Goal: Information Seeking & Learning: Learn about a topic

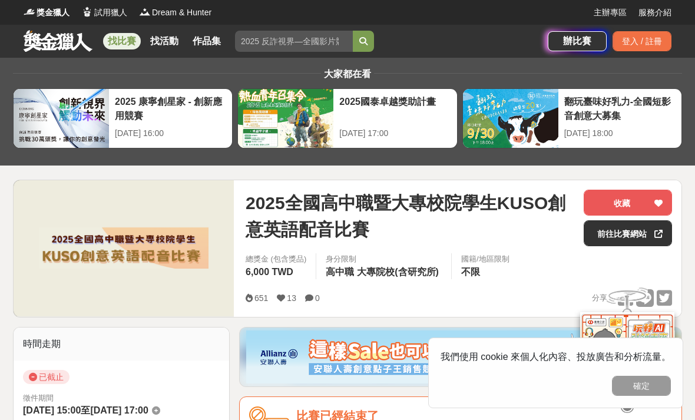
click at [125, 34] on link "找比賽" at bounding box center [122, 41] width 38 height 16
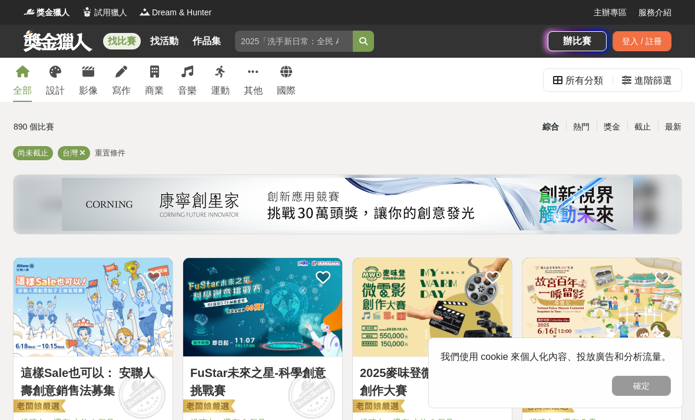
click at [267, 63] on div "全部 設計 影像 寫作 商業 音樂 運動 其他 國際" at bounding box center [154, 80] width 297 height 44
click at [261, 81] on link "其他" at bounding box center [253, 80] width 19 height 44
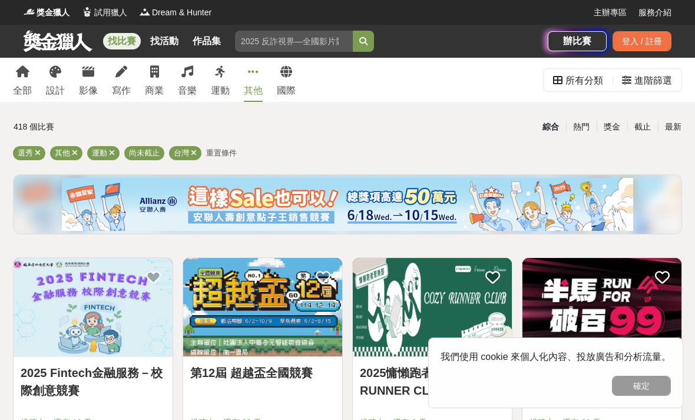
click at [21, 65] on link "全部" at bounding box center [22, 80] width 19 height 44
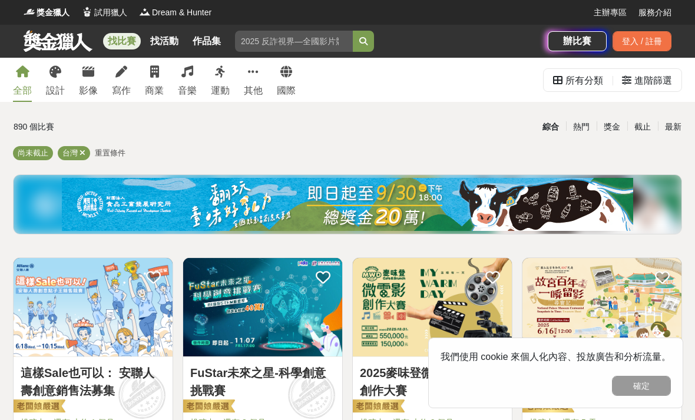
click at [333, 47] on input "search" at bounding box center [294, 41] width 118 height 21
type input "配音"
click at [364, 41] on button "submit" at bounding box center [363, 41] width 21 height 21
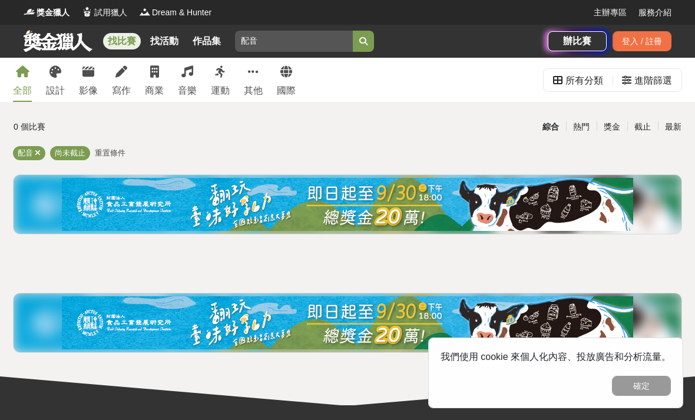
click at [356, 40] on button "submit" at bounding box center [363, 41] width 21 height 21
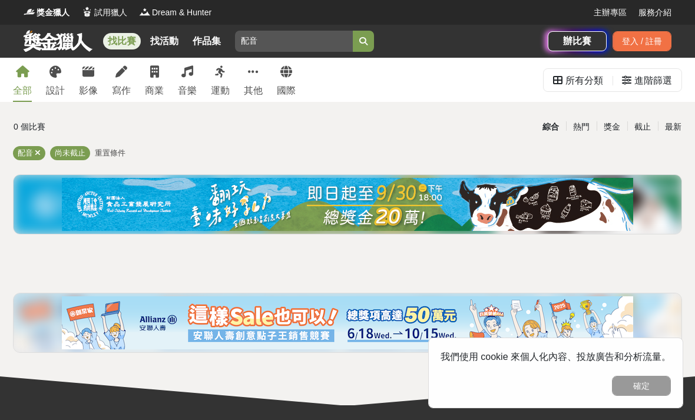
click at [365, 45] on icon "submit" at bounding box center [363, 41] width 8 height 8
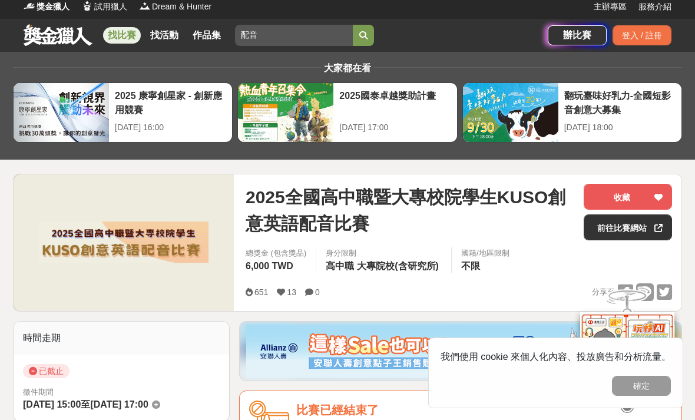
scroll to position [6, 0]
